Goal: Contribute content: Contribute content

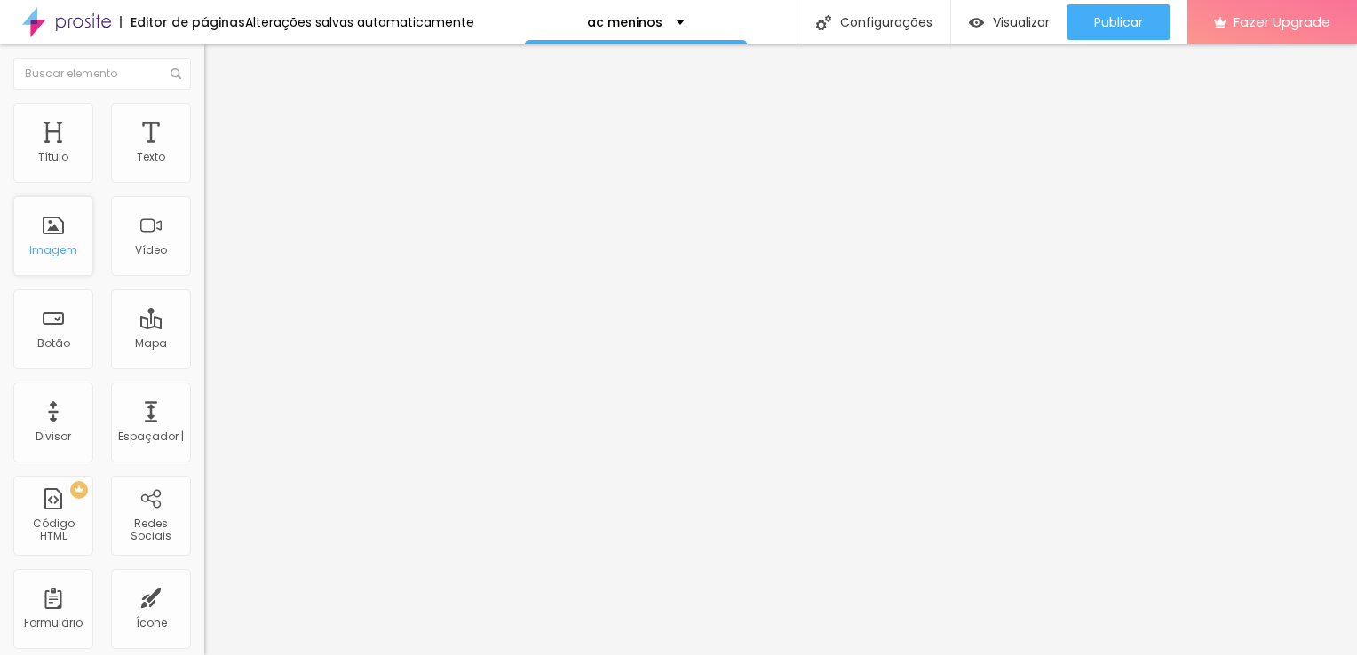
click at [52, 247] on div "Imagem" at bounding box center [53, 250] width 48 height 12
click at [204, 103] on li "Conteúdo" at bounding box center [306, 94] width 204 height 18
click at [204, 110] on img at bounding box center [212, 111] width 16 height 16
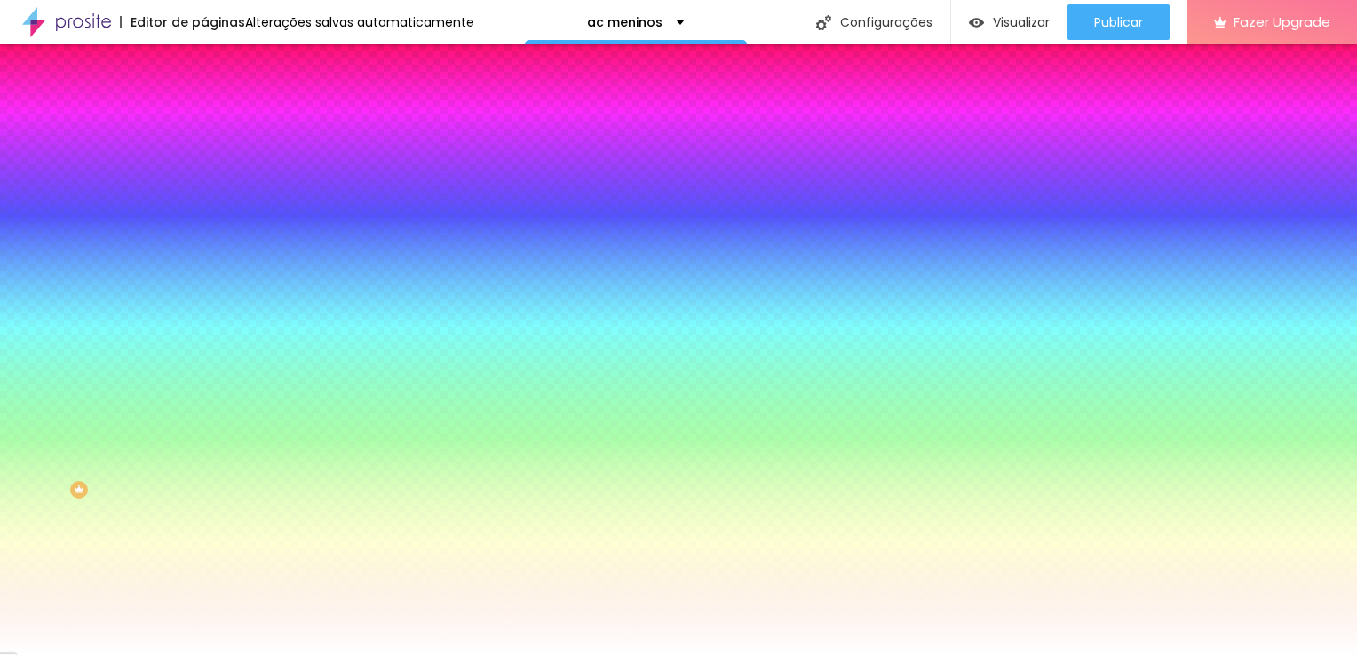
click at [218, 59] on img "button" at bounding box center [225, 65] width 14 height 14
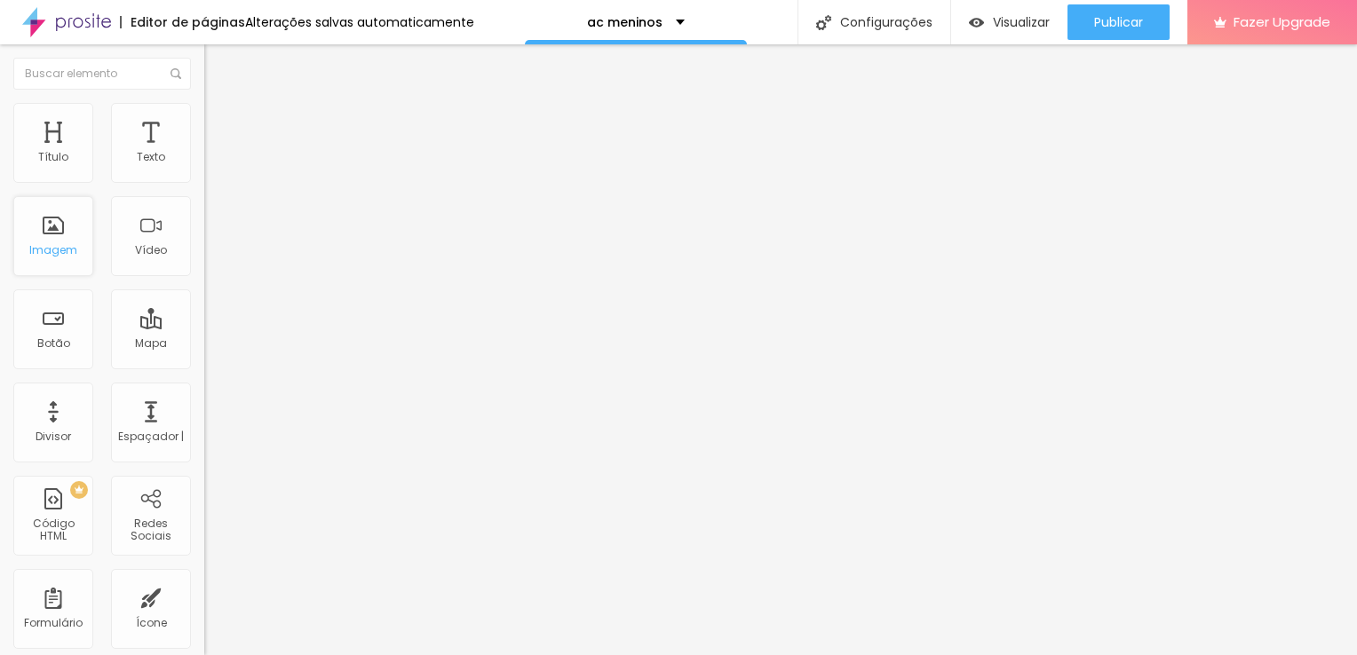
click at [57, 250] on div "Imagem" at bounding box center [53, 250] width 48 height 12
click at [215, 153] on font "Trocar imagem" at bounding box center [258, 145] width 86 height 15
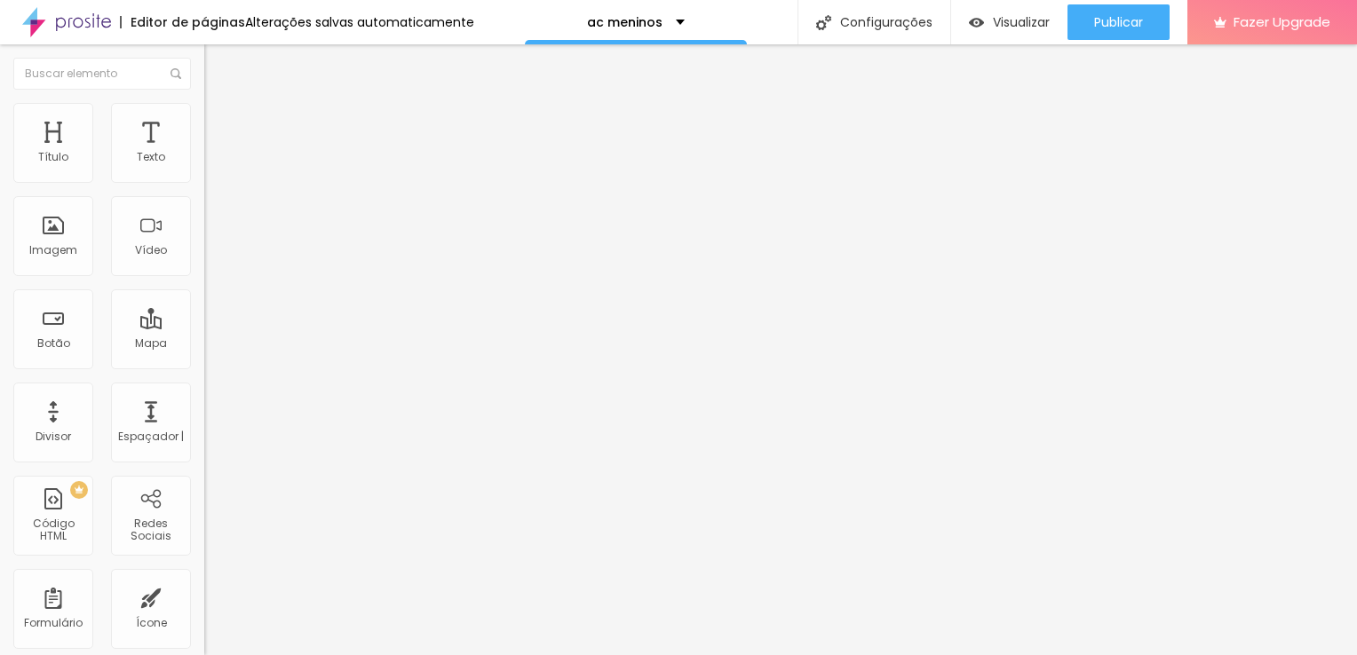
scroll to position [646, 0]
click at [367, 654] on div at bounding box center [678, 666] width 1357 height 0
click at [215, 153] on font "Trocar imagem" at bounding box center [258, 145] width 86 height 15
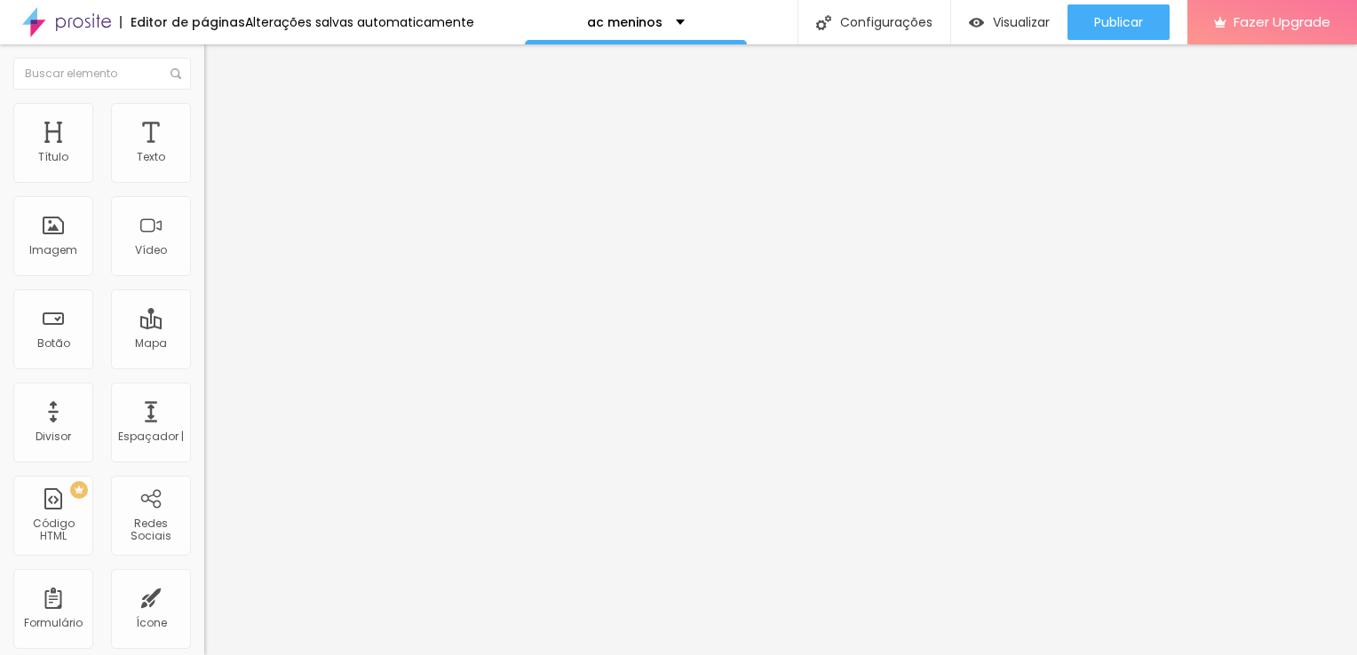
click at [215, 153] on font "Trocar imagem" at bounding box center [258, 145] width 86 height 15
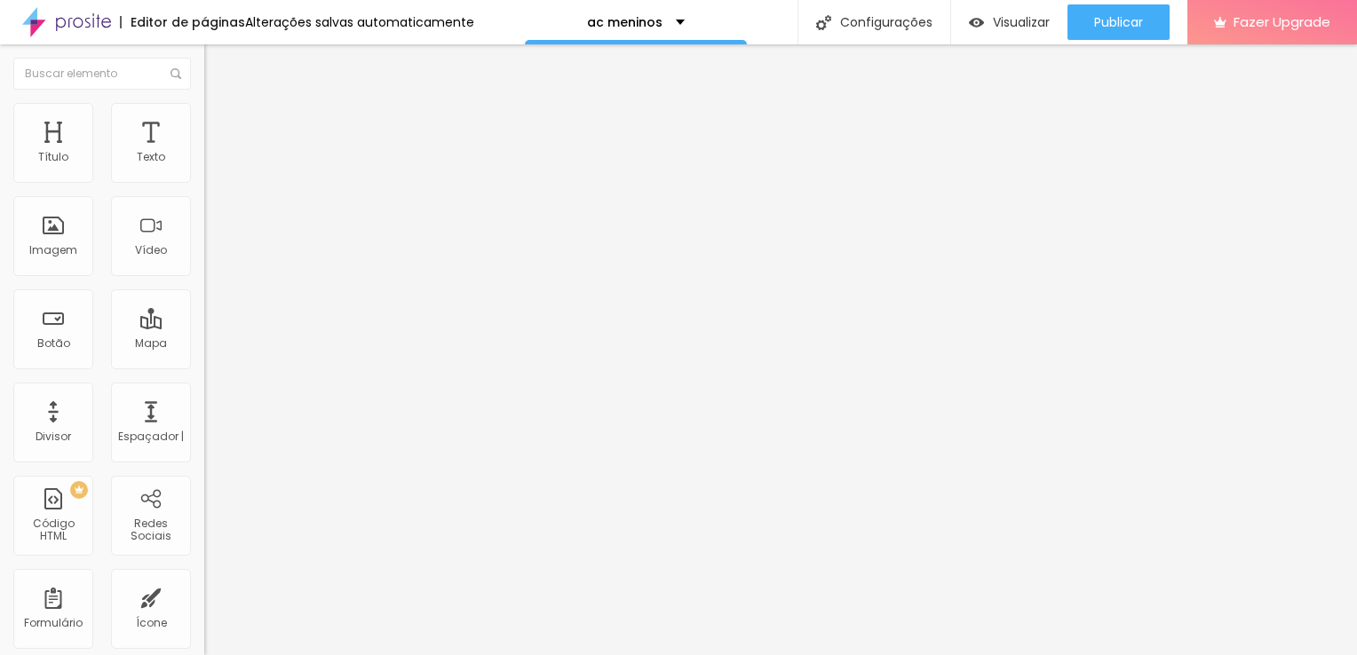
click at [215, 153] on font "Trocar imagem" at bounding box center [258, 145] width 86 height 15
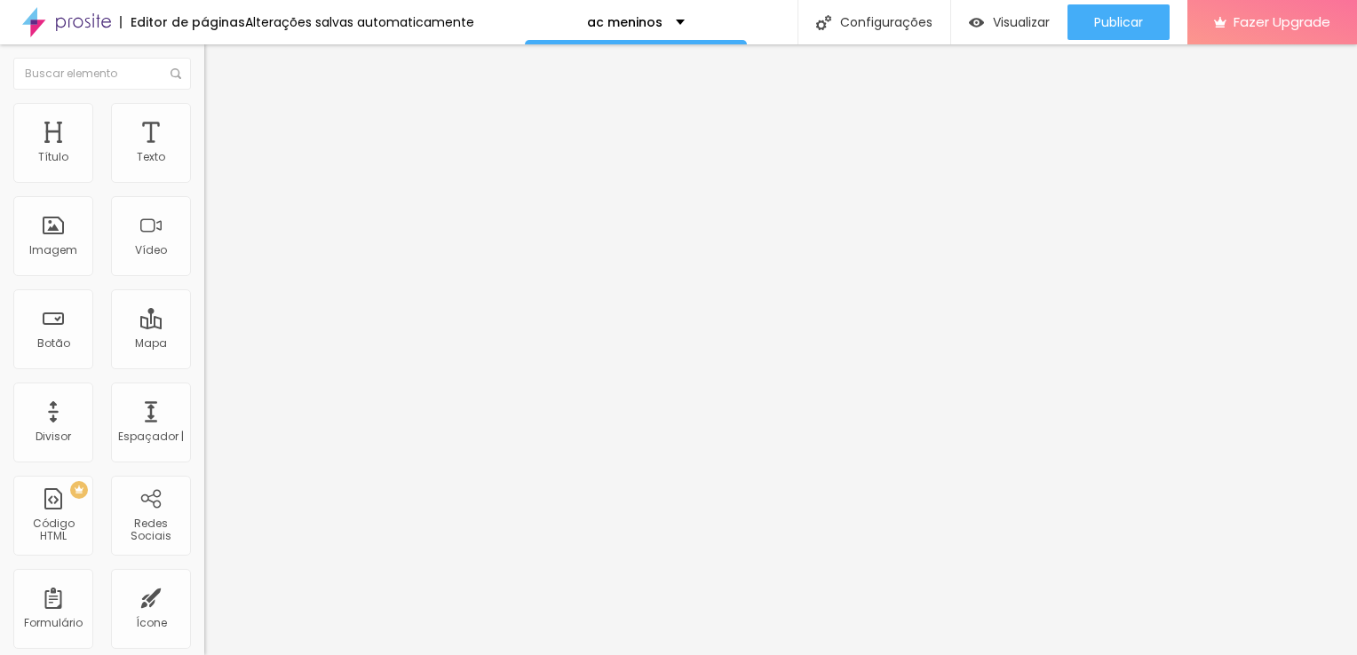
click at [215, 153] on font "Trocar imagem" at bounding box center [258, 145] width 86 height 15
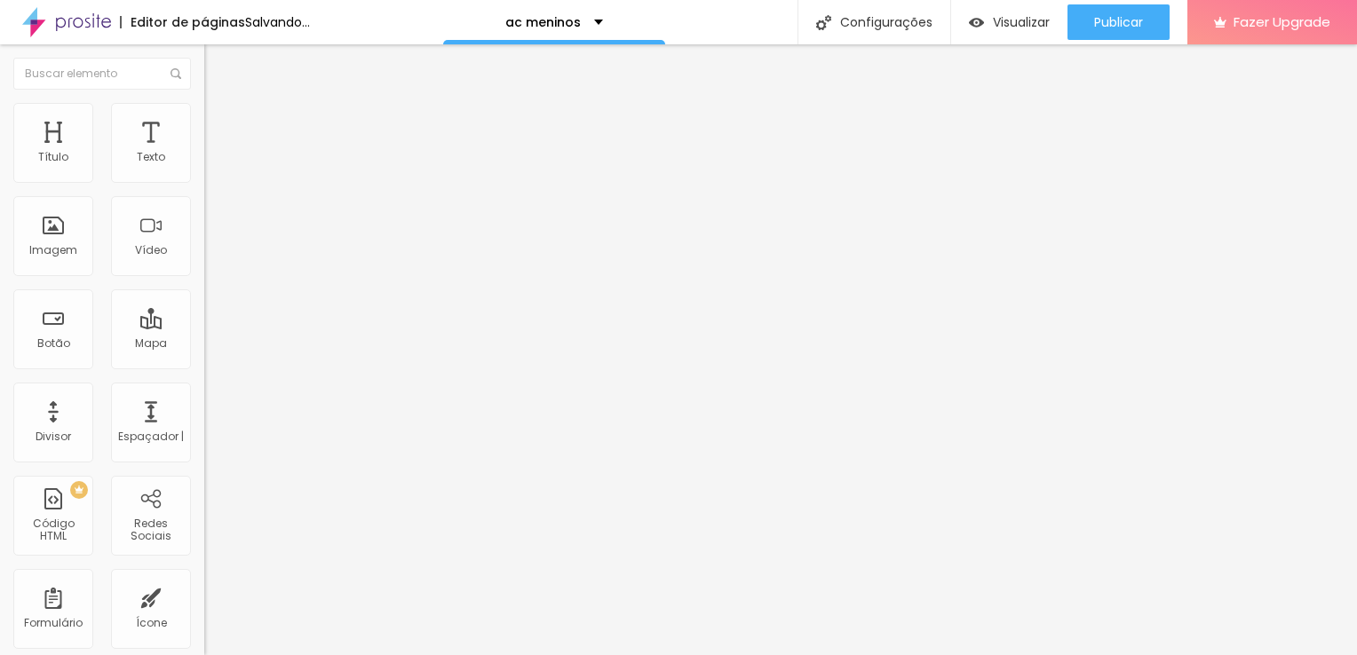
click at [215, 153] on font "Trocar imagem" at bounding box center [258, 145] width 86 height 15
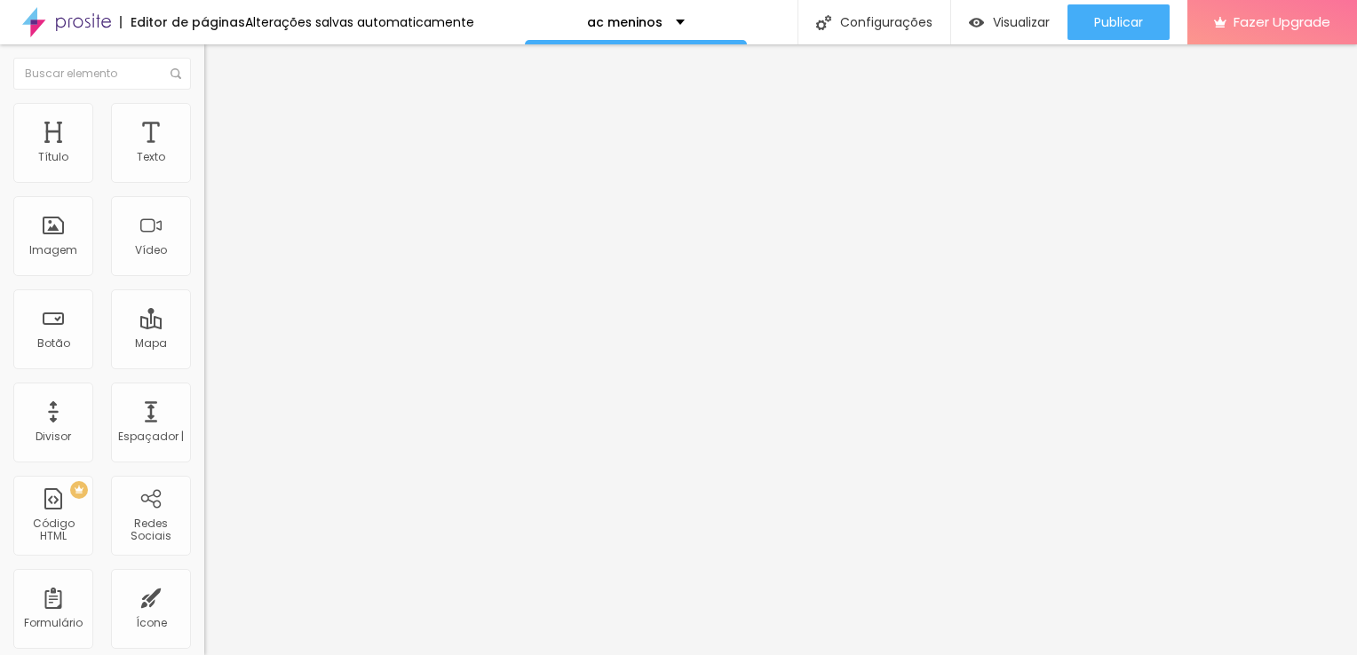
click at [215, 153] on font "Trocar imagem" at bounding box center [258, 145] width 86 height 15
click at [204, 151] on div "Trocar imagem" at bounding box center [306, 145] width 204 height 12
click at [215, 153] on font "Trocar imagem" at bounding box center [258, 145] width 86 height 15
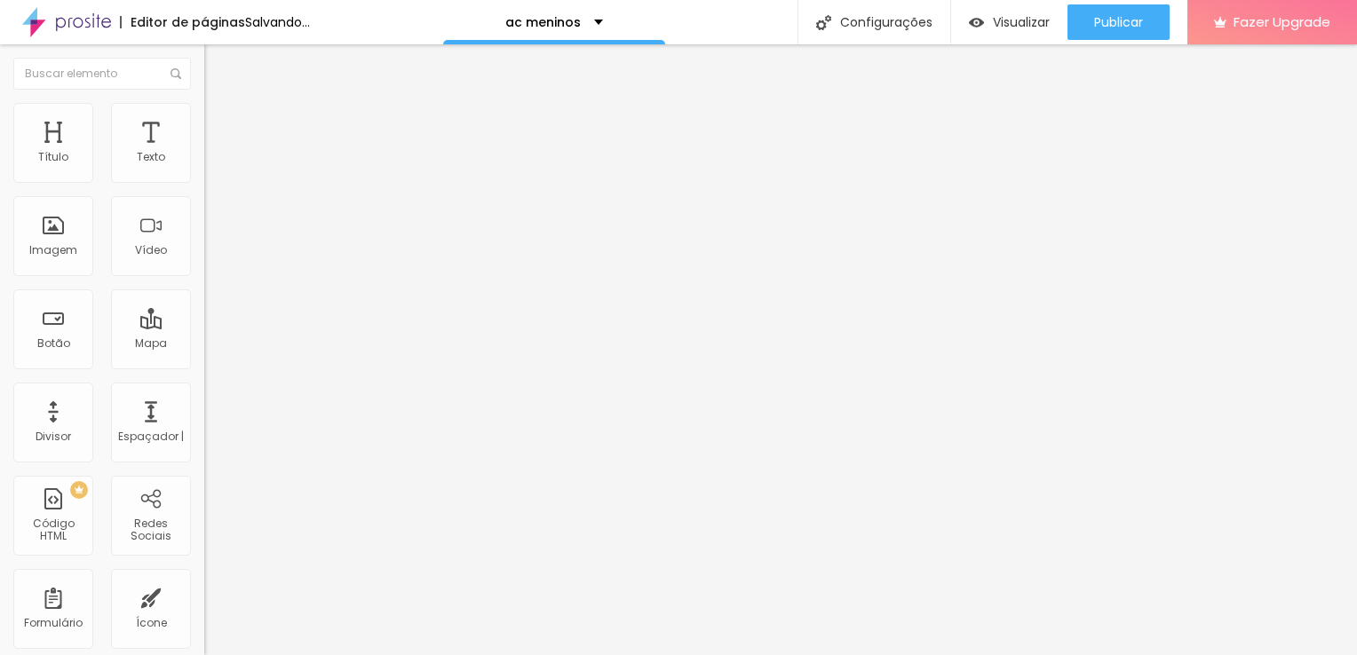
click at [215, 153] on font "Trocar imagem" at bounding box center [258, 145] width 86 height 15
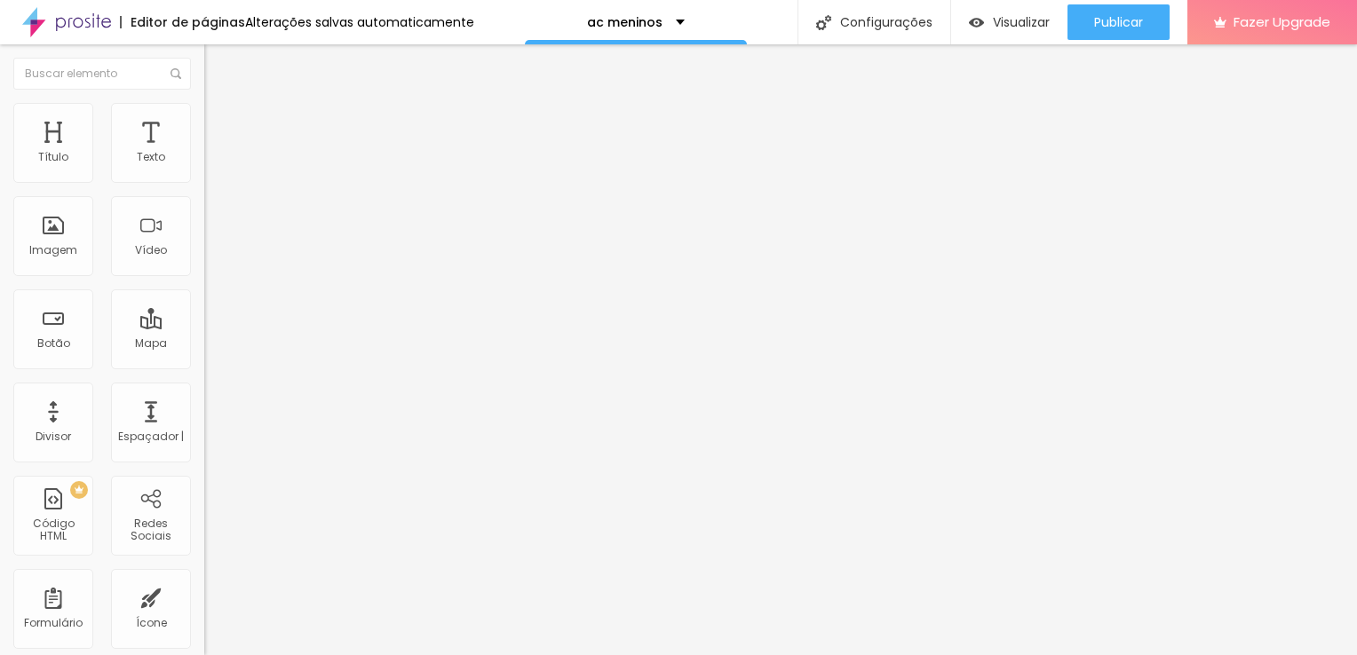
click at [215, 153] on font "Trocar imagem" at bounding box center [258, 145] width 86 height 15
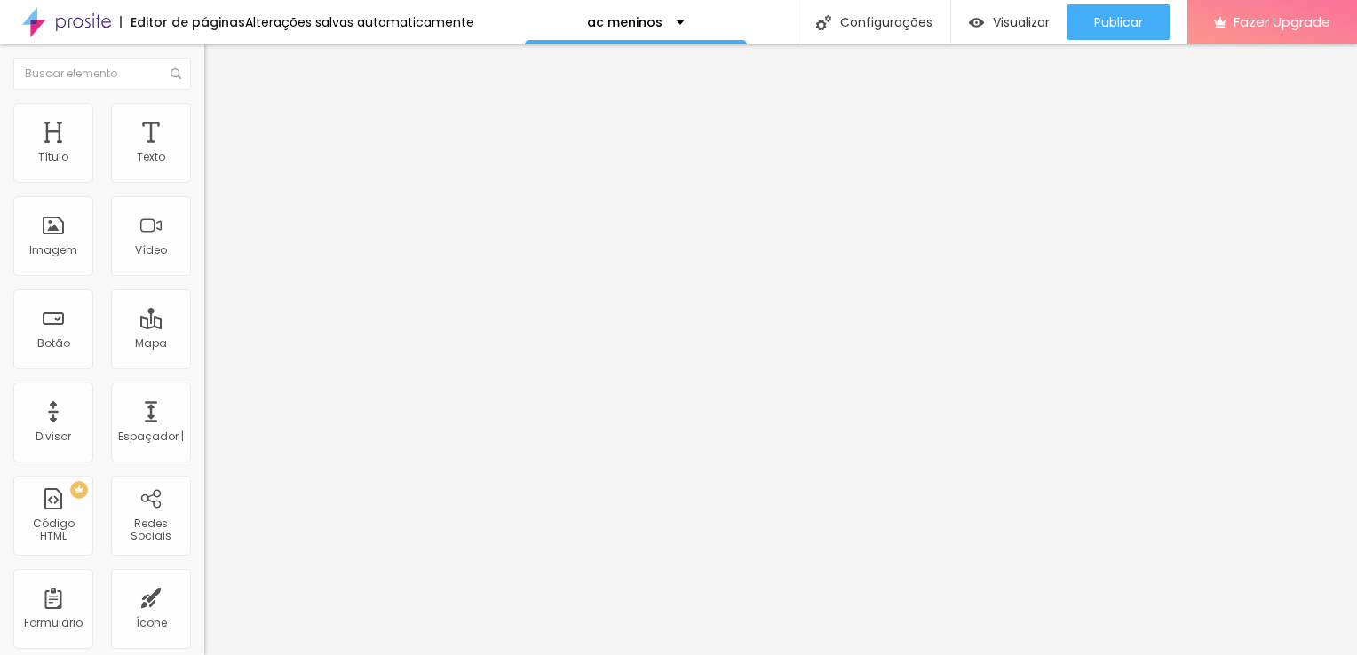
click at [215, 153] on font "Trocar imagem" at bounding box center [258, 145] width 86 height 15
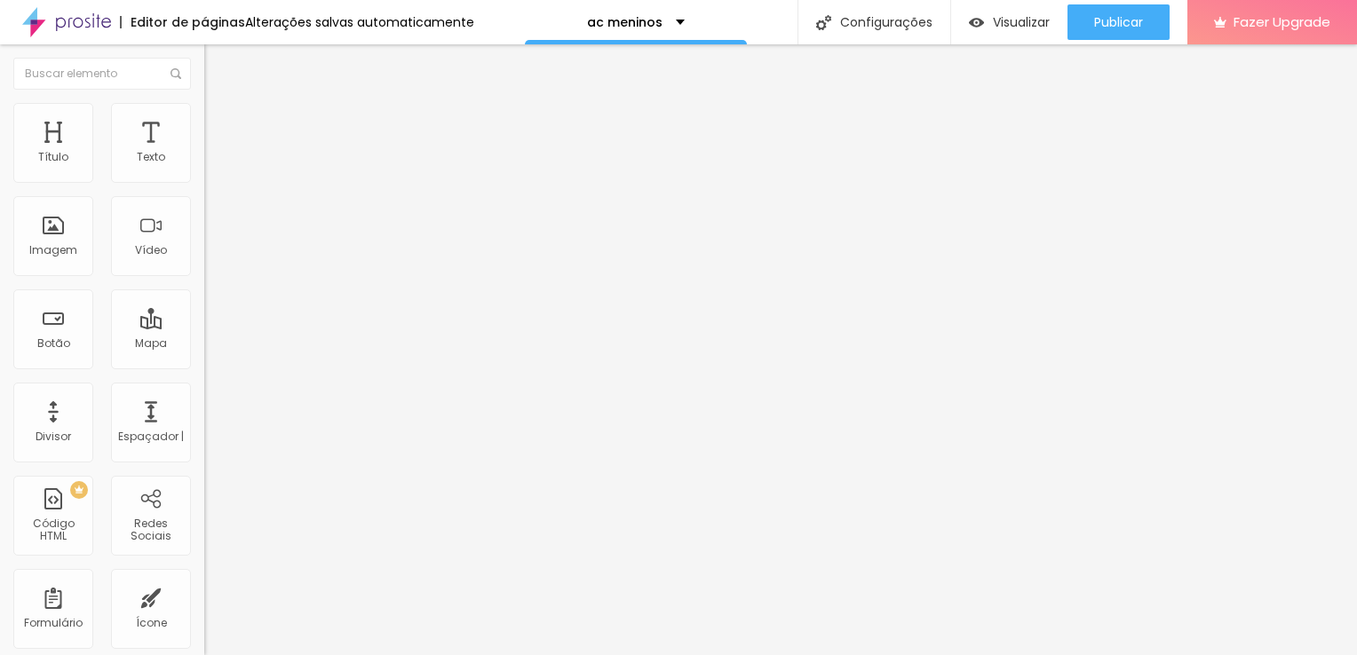
click at [215, 153] on font "Trocar imagem" at bounding box center [258, 145] width 86 height 15
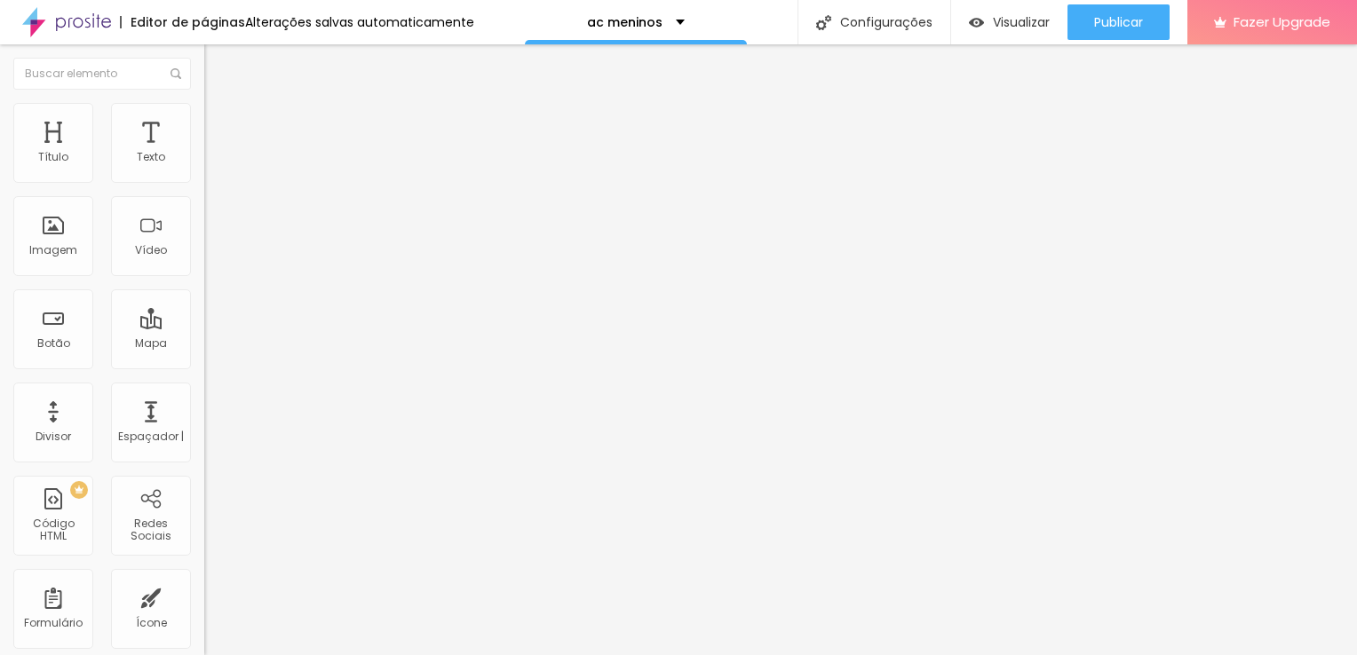
click at [215, 153] on font "Trocar imagem" at bounding box center [258, 145] width 86 height 15
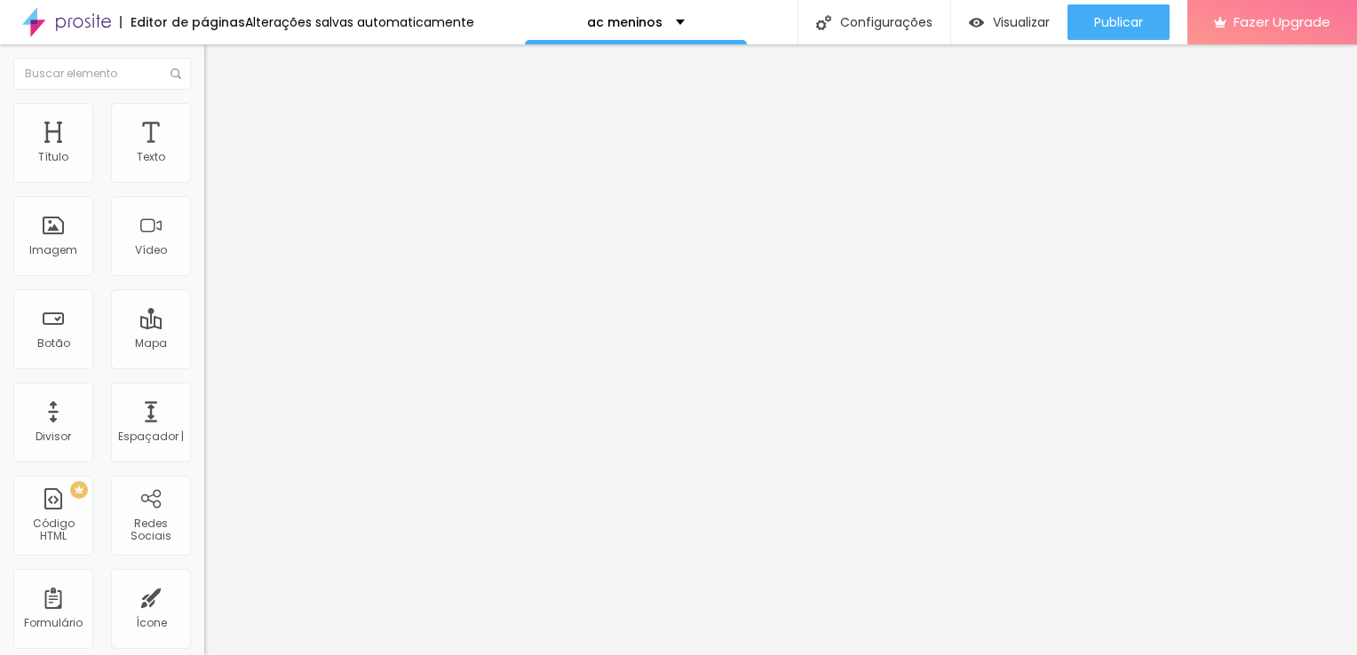
click at [215, 153] on font "Trocar imagem" at bounding box center [258, 145] width 86 height 15
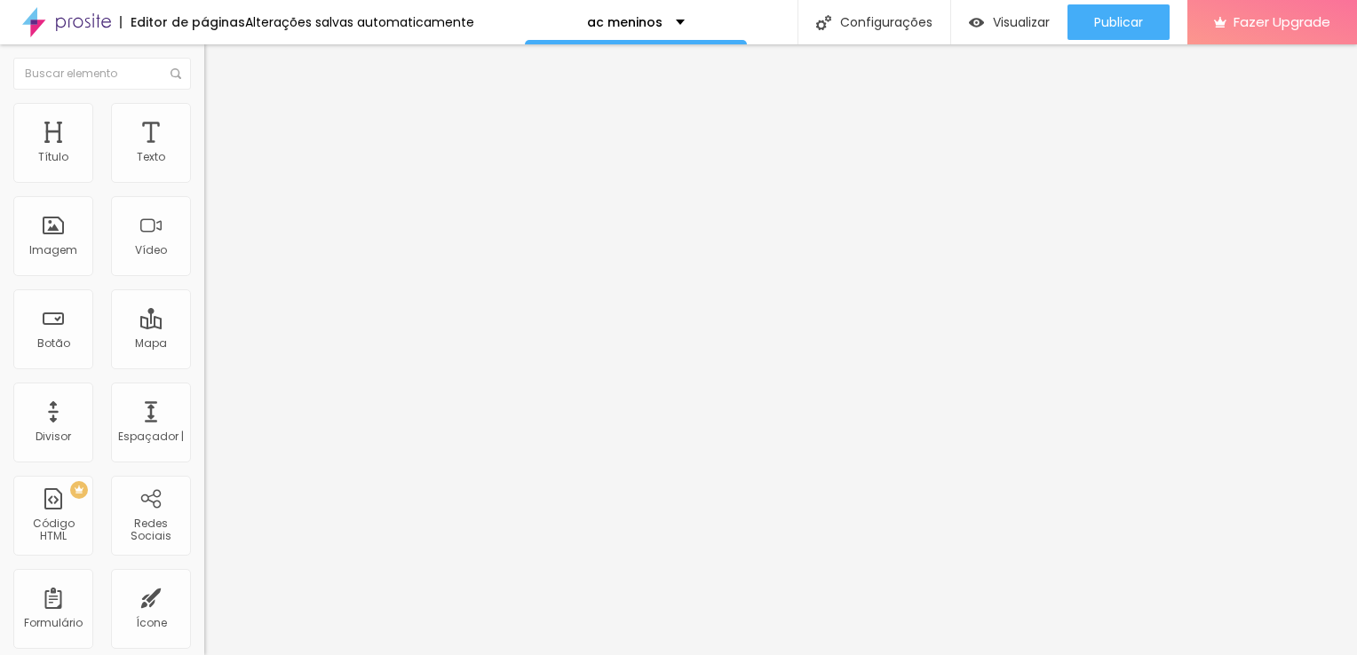
click at [215, 153] on font "Trocar imagem" at bounding box center [258, 145] width 86 height 15
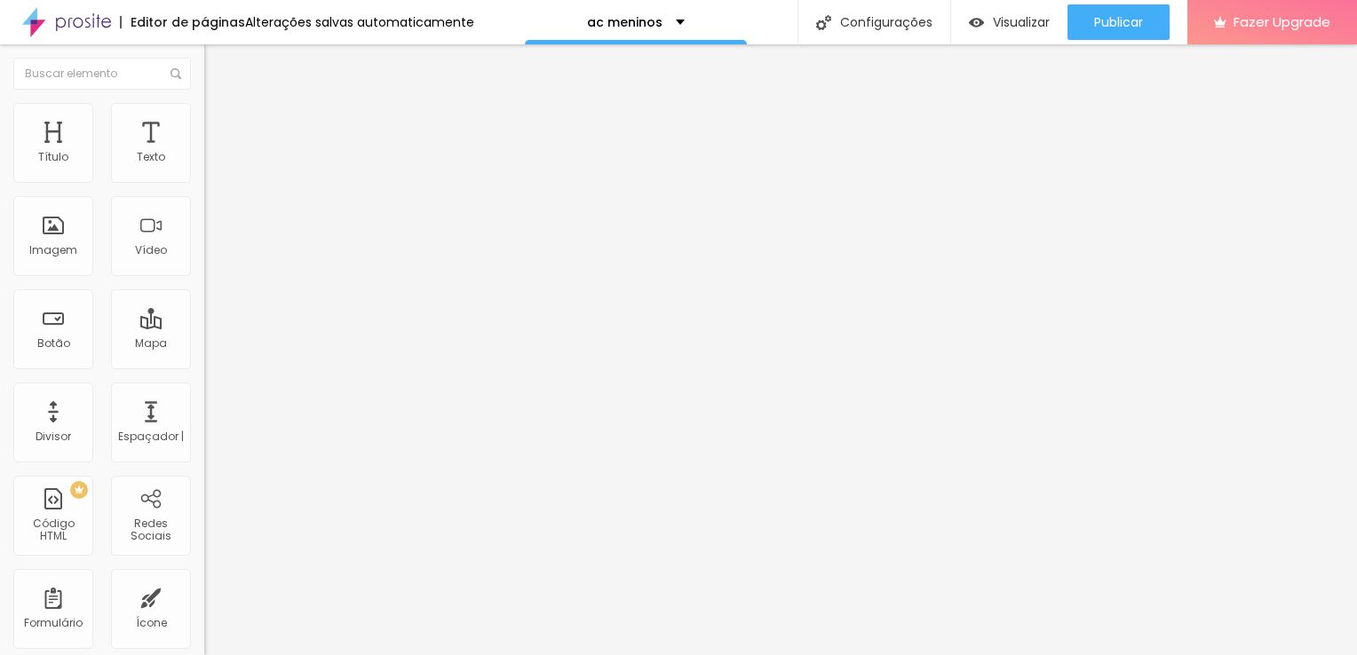
drag, startPoint x: 384, startPoint y: 350, endPoint x: 361, endPoint y: 345, distance: 22.6
click at [215, 153] on font "Trocar imagem" at bounding box center [258, 145] width 86 height 15
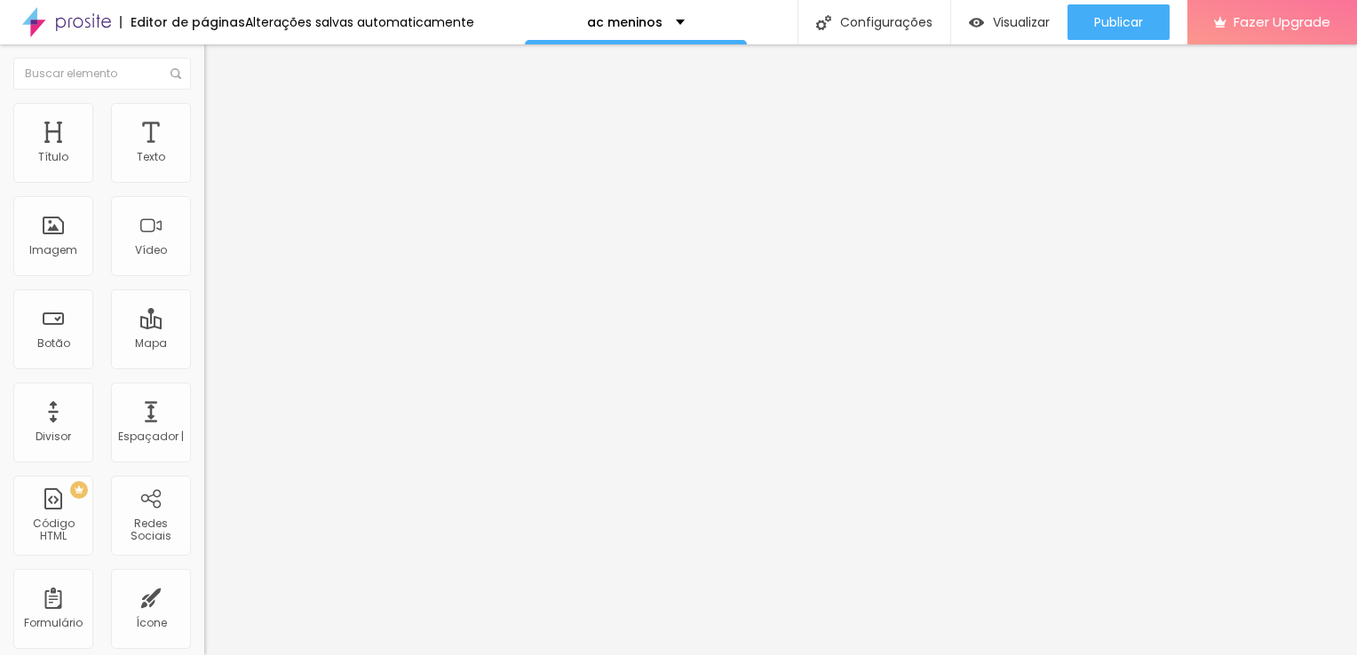
click at [215, 153] on font "Trocar imagem" at bounding box center [258, 145] width 86 height 15
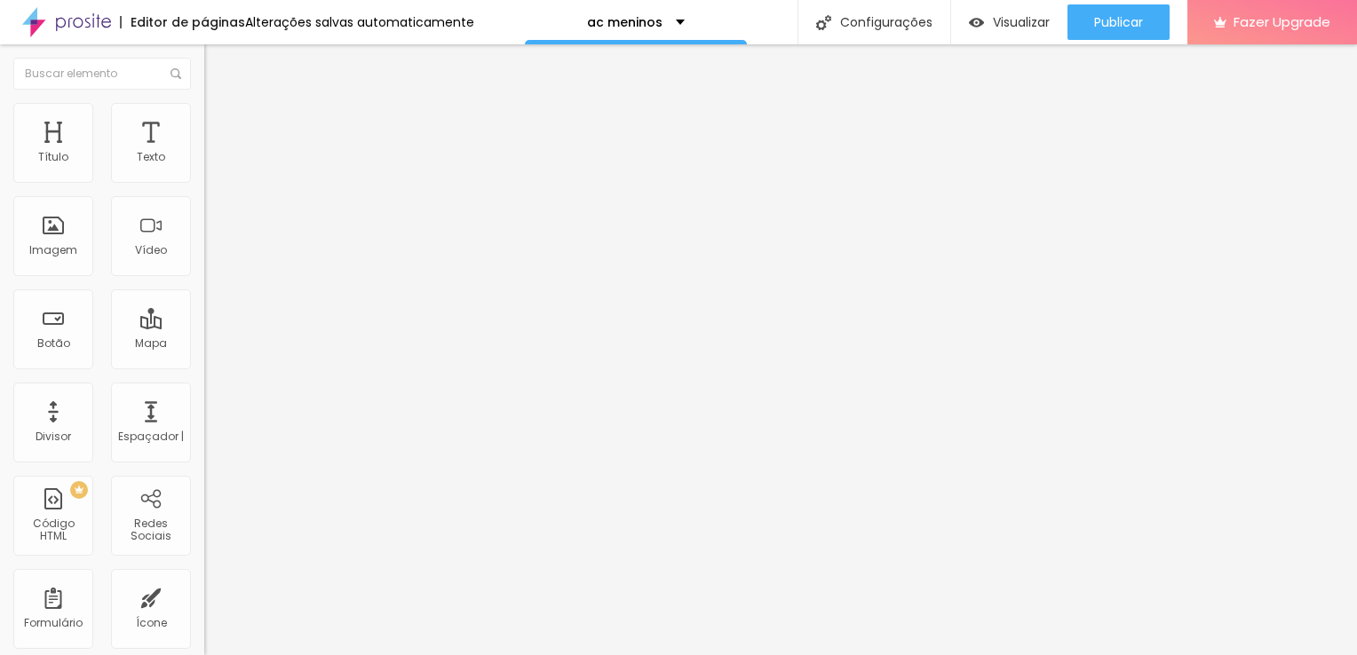
click at [215, 153] on font "Trocar imagem" at bounding box center [258, 145] width 86 height 15
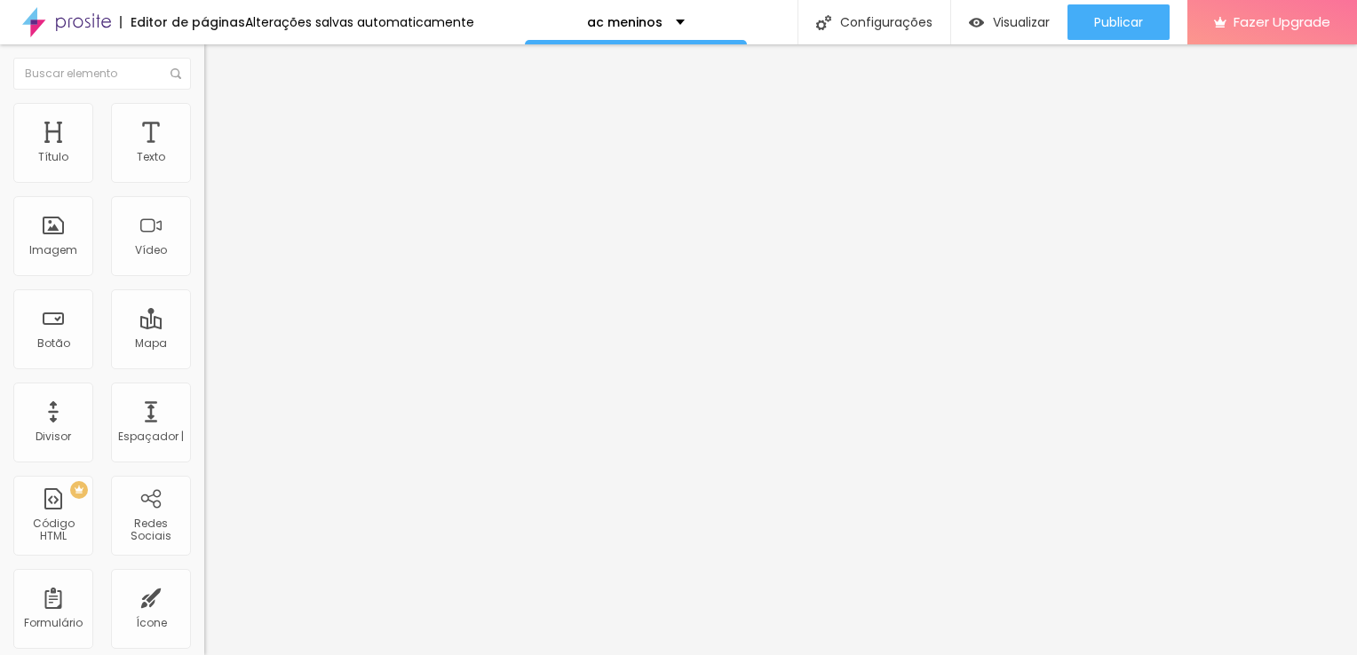
scroll to position [355, 0]
click at [215, 153] on font "Trocar imagem" at bounding box center [258, 145] width 86 height 15
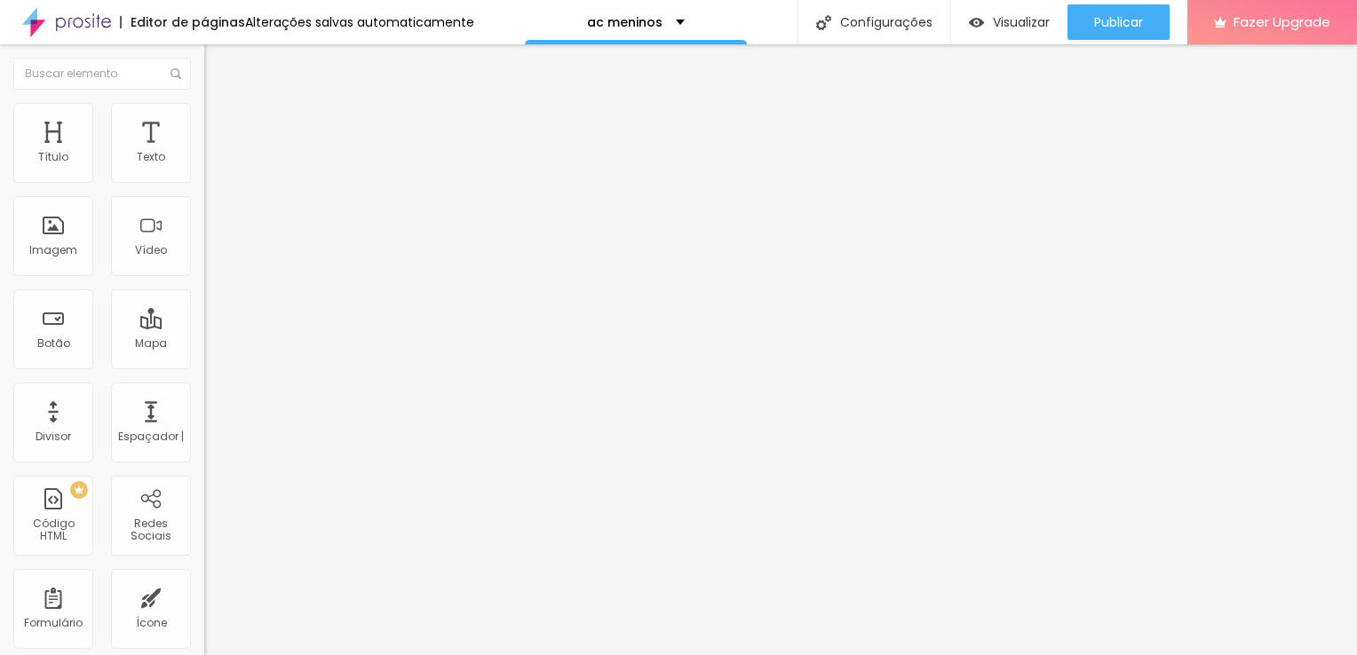
click at [215, 153] on font "Trocar imagem" at bounding box center [258, 145] width 86 height 15
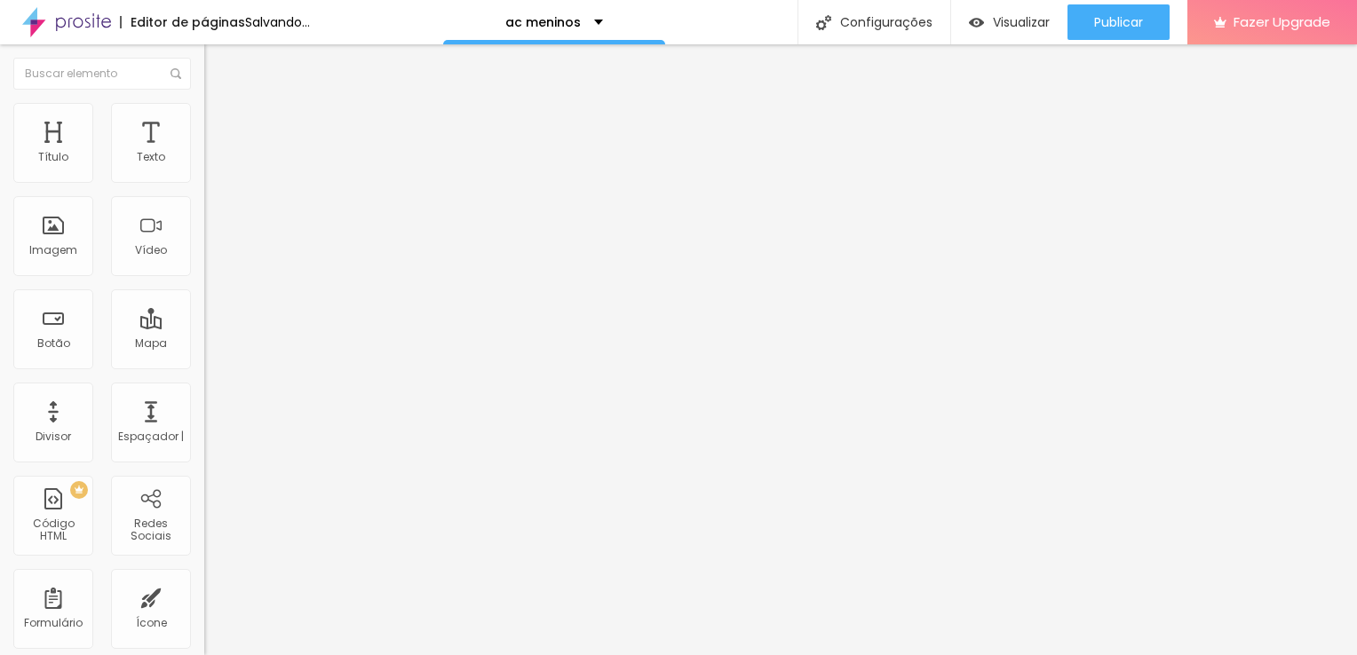
click at [215, 153] on font "Adicionar imagem" at bounding box center [267, 145] width 104 height 15
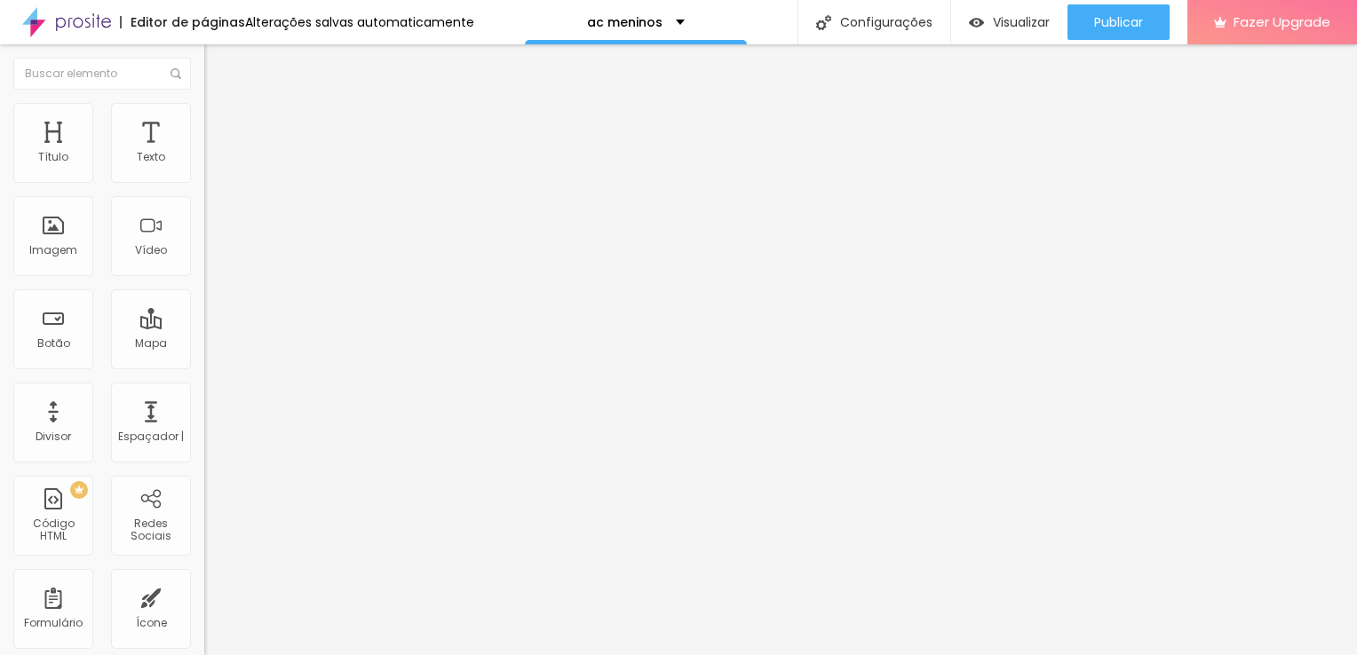
click at [215, 153] on font "Adicionar imagem" at bounding box center [267, 145] width 104 height 15
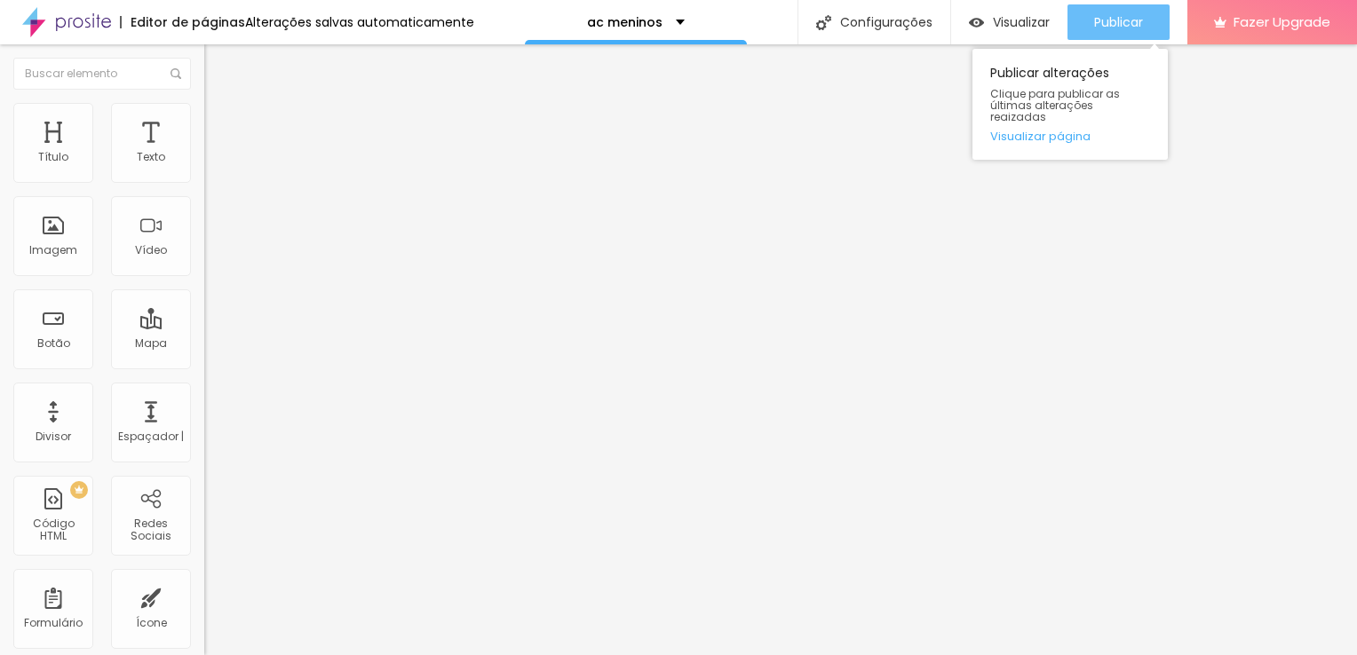
click at [1114, 26] on span "Publicar" at bounding box center [1118, 22] width 49 height 14
